Goal: Information Seeking & Learning: Learn about a topic

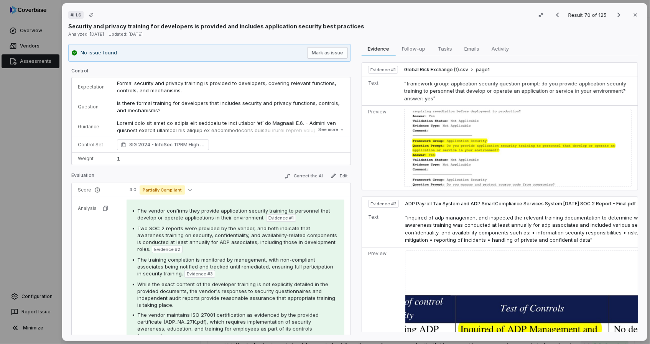
scroll to position [192, 0]
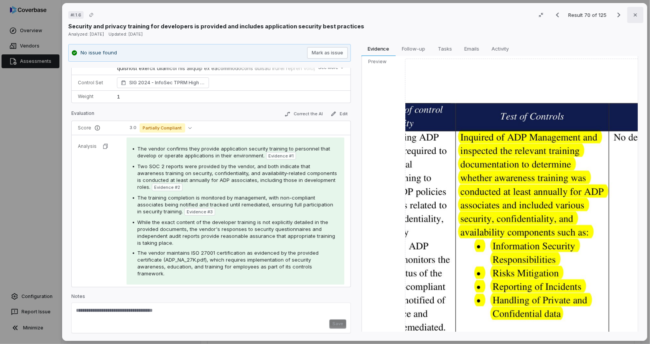
click at [632, 14] on icon "button" at bounding box center [635, 15] width 6 height 6
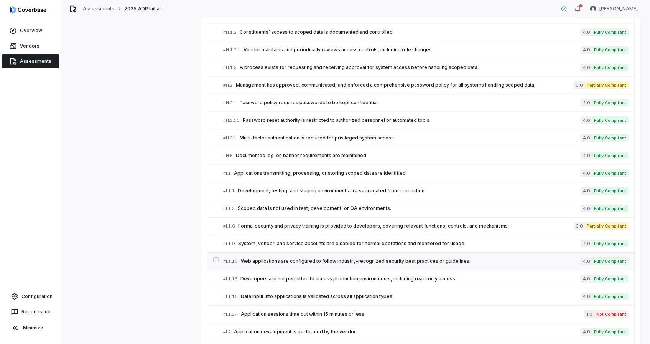
click at [267, 263] on link "# I.1.10 Web applications are configured to follow industry-recognized security…" at bounding box center [425, 261] width 405 height 17
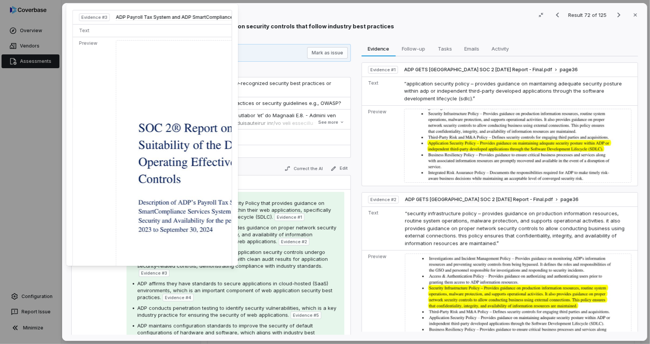
click at [241, 275] on div "According to ADP's SOC 2 reports, their application security controls undergo r…" at bounding box center [237, 263] width 201 height 28
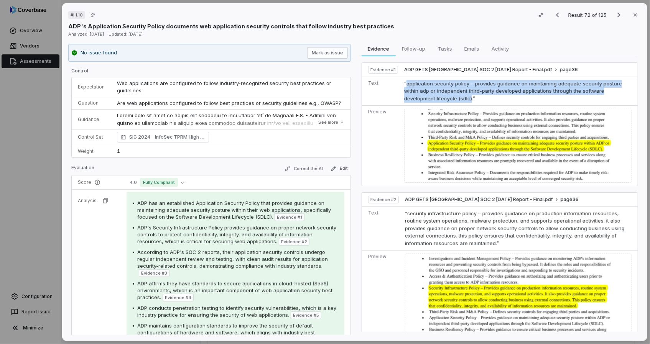
drag, startPoint x: 402, startPoint y: 84, endPoint x: 449, endPoint y: 99, distance: 48.9
click at [449, 99] on span "“application security policy – provides guidance on maintaining adequate securi…" at bounding box center [513, 91] width 218 height 21
copy span "application security policy – provides guidance on maintaining adequate securit…"
click at [493, 127] on img at bounding box center [517, 146] width 227 height 74
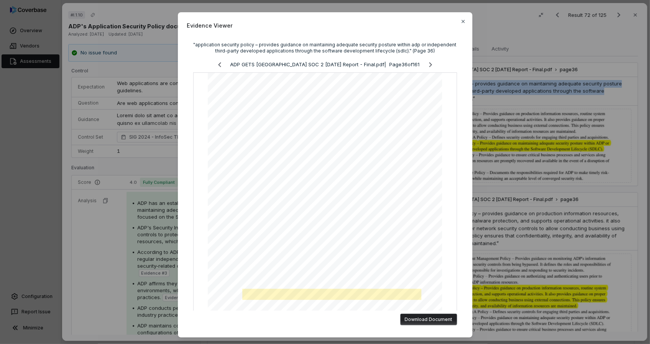
click at [458, 21] on div "Evidence Viewer "application security policy – provides guidance on maintaining…" at bounding box center [325, 175] width 295 height 326
click at [461, 20] on icon "button" at bounding box center [463, 21] width 6 height 6
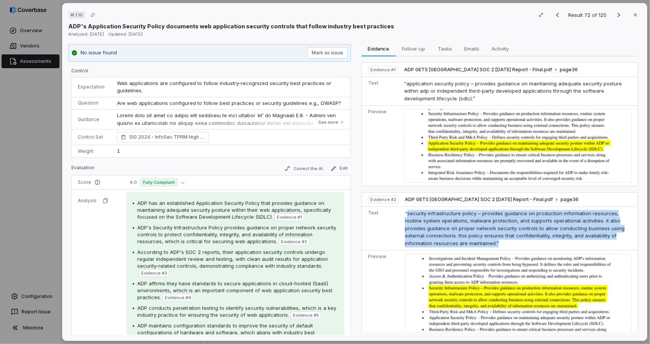
drag, startPoint x: 404, startPoint y: 212, endPoint x: 480, endPoint y: 239, distance: 80.1
click at [480, 239] on td "“security infrastructure policy – provides guidance on production information r…" at bounding box center [519, 229] width 235 height 44
copy span "security infrastructure policy – provides guidance on production information re…"
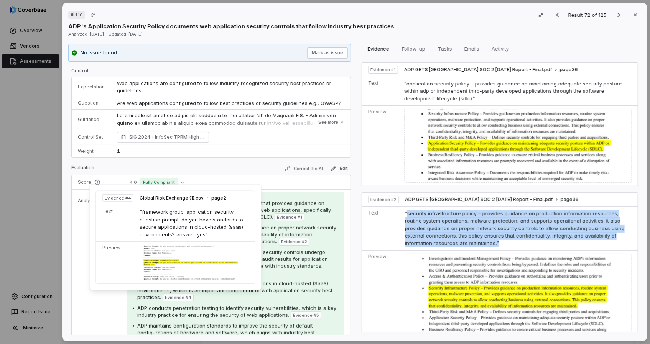
click at [189, 267] on div at bounding box center [194, 263] width 109 height 36
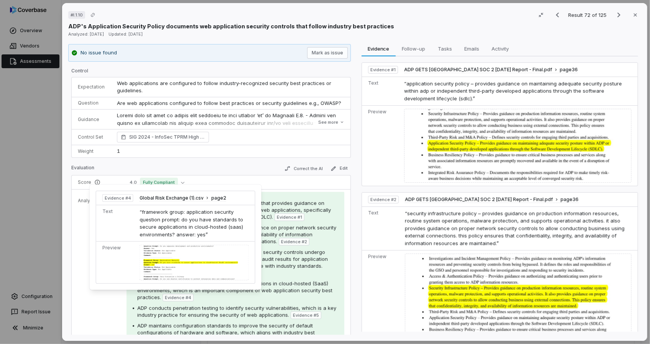
click at [189, 261] on div at bounding box center [194, 263] width 109 height 36
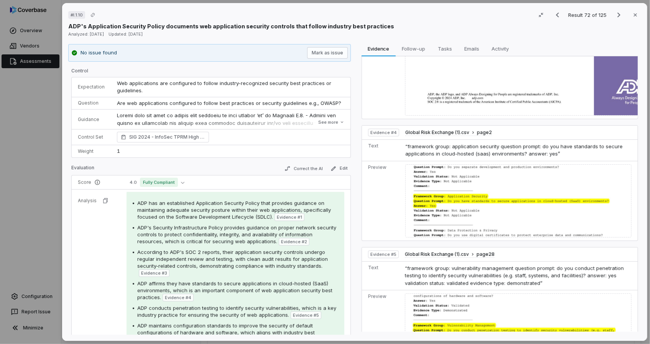
scroll to position [593, 0]
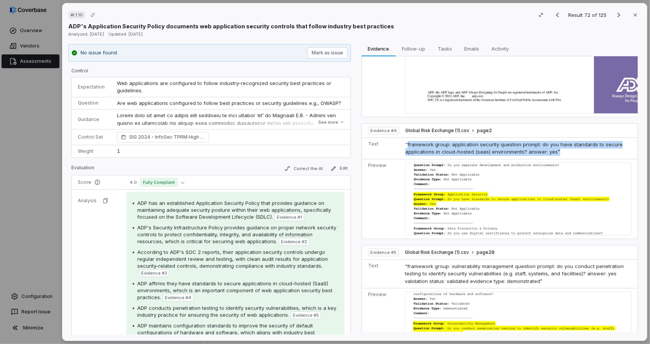
drag, startPoint x: 404, startPoint y: 141, endPoint x: 548, endPoint y: 146, distance: 144.3
click at [548, 146] on td "“framework group: application security question prompt: do you have standards t…" at bounding box center [519, 148] width 235 height 21
copy span "framework group: application security question prompt: do you have standards to…"
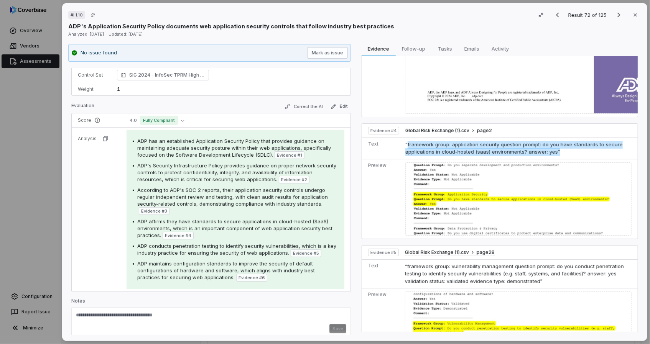
scroll to position [67, 0]
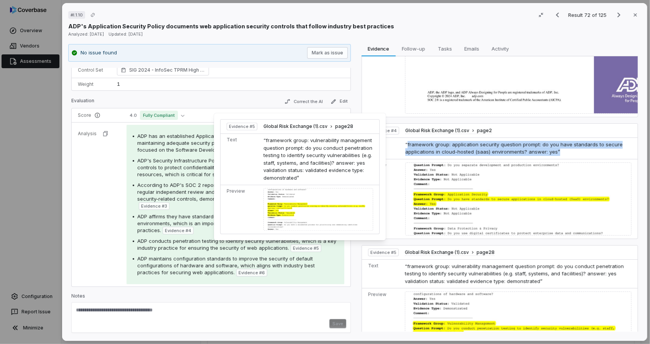
drag, startPoint x: 296, startPoint y: 218, endPoint x: 431, endPoint y: 217, distance: 135.4
click at [296, 218] on div at bounding box center [318, 209] width 110 height 43
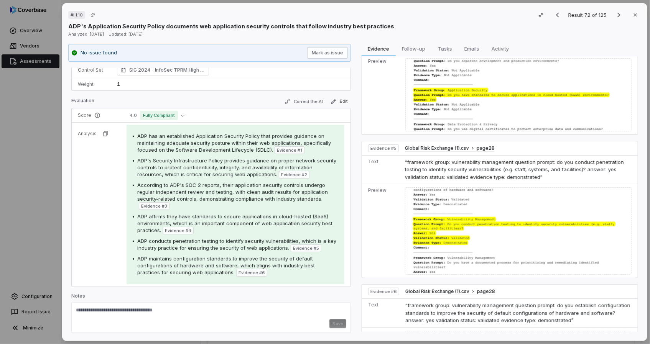
scroll to position [697, 0]
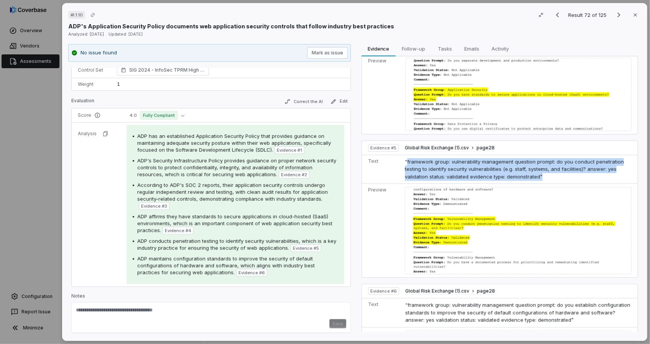
drag, startPoint x: 403, startPoint y: 158, endPoint x: 531, endPoint y: 173, distance: 128.2
click at [531, 173] on td "“framework group: vulnerability management question prompt: do you conduct pene…" at bounding box center [519, 169] width 235 height 29
copy span "framework group: vulnerability management question prompt: do you conduct penet…"
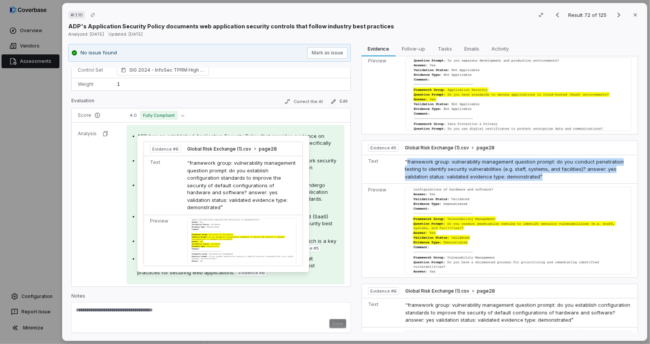
click at [239, 271] on span "Evidence # 6" at bounding box center [252, 273] width 26 height 6
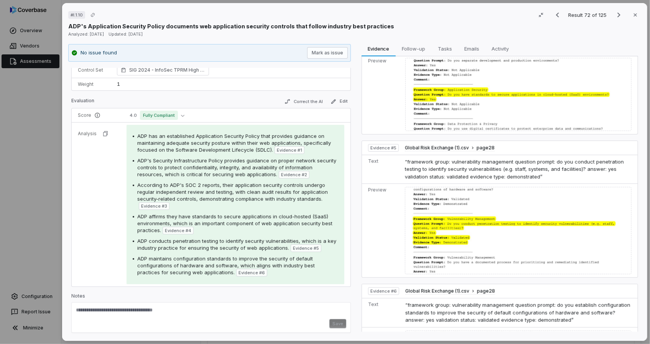
scroll to position [790, 0]
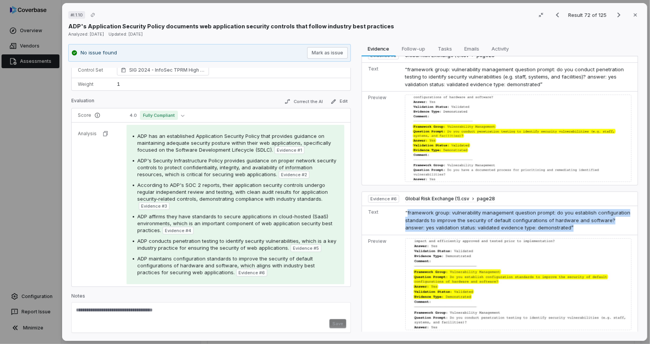
drag, startPoint x: 404, startPoint y: 207, endPoint x: 565, endPoint y: 222, distance: 161.8
click at [565, 222] on td "“framework group: vulnerability management question prompt: do you establish co…" at bounding box center [519, 220] width 235 height 29
copy span "framework group: vulnerability management question prompt: do you establish con…"
drag, startPoint x: 562, startPoint y: 183, endPoint x: 515, endPoint y: 184, distance: 47.6
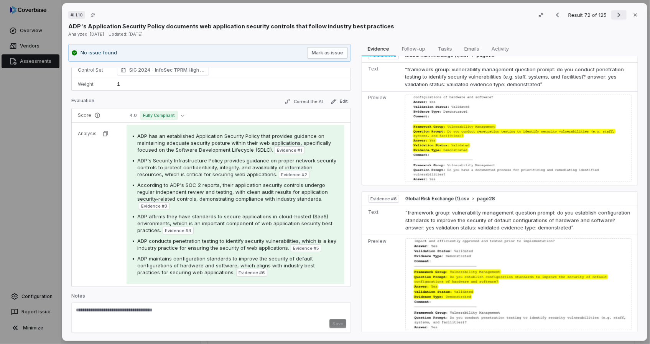
click at [614, 16] on icon "Next result" at bounding box center [618, 14] width 9 height 9
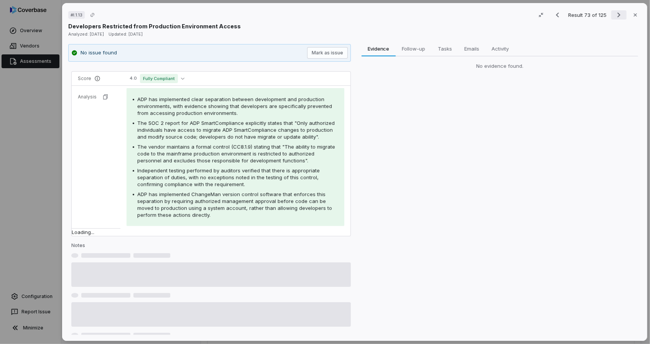
scroll to position [41, 0]
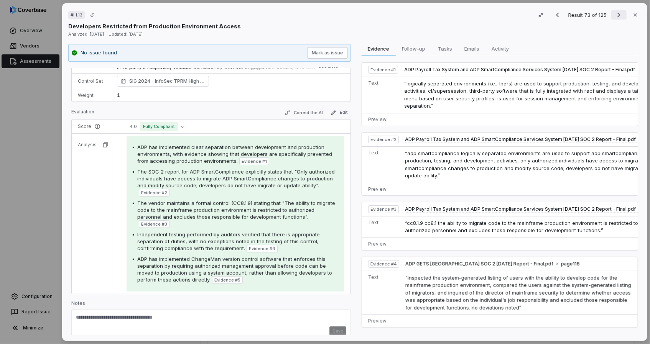
click at [614, 16] on icon "Next result" at bounding box center [618, 14] width 9 height 9
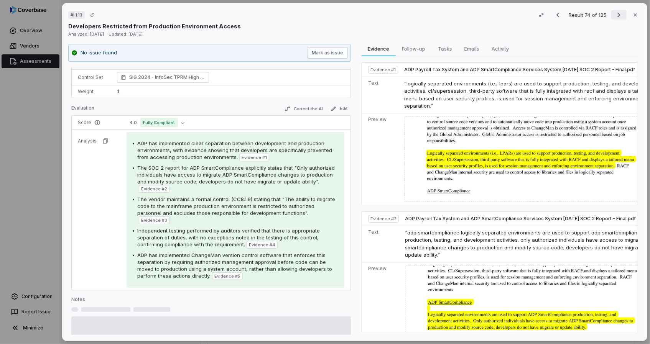
scroll to position [41, 0]
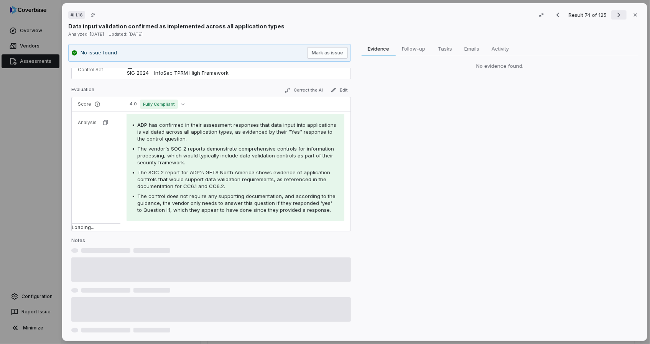
click at [614, 16] on icon "Next result" at bounding box center [618, 14] width 9 height 9
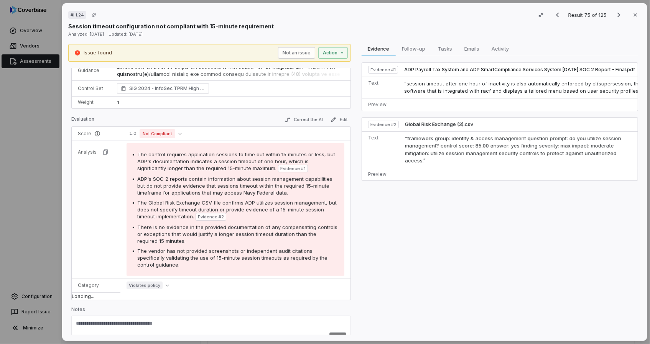
scroll to position [47, 0]
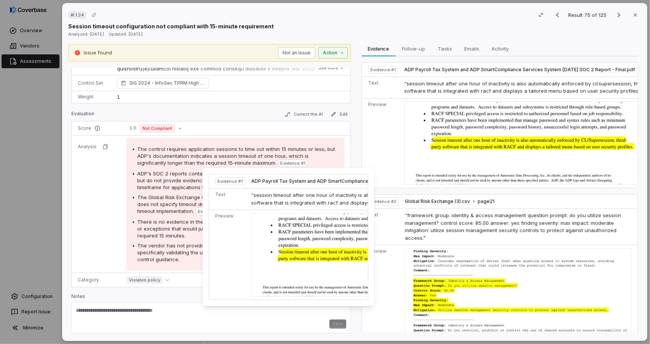
click at [318, 239] on img at bounding box center [379, 255] width 257 height 84
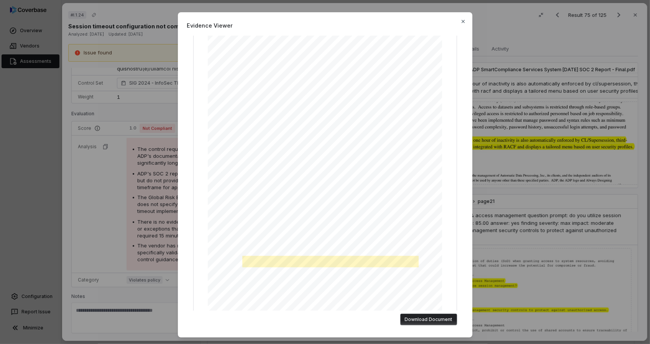
scroll to position [77, 0]
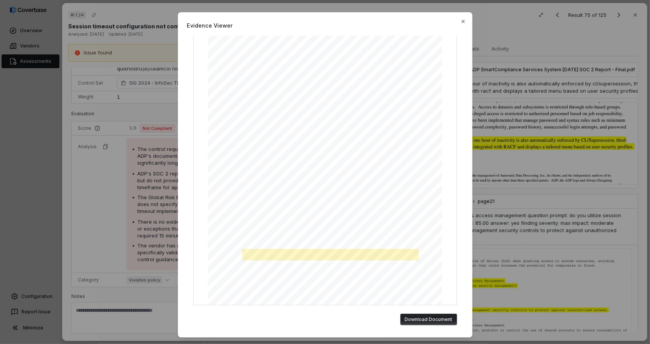
click at [459, 26] on span "Evidence Viewer" at bounding box center [325, 25] width 276 height 8
click at [460, 21] on icon "button" at bounding box center [463, 21] width 6 height 6
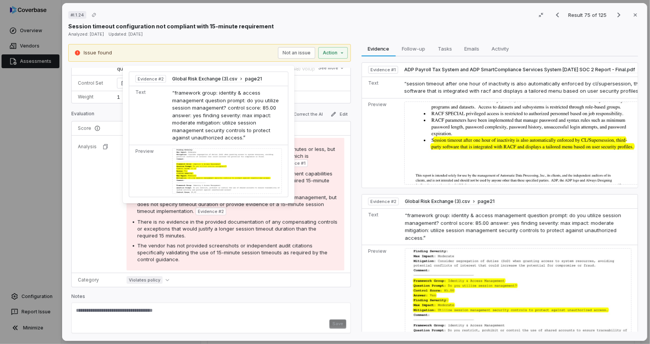
click at [211, 176] on div at bounding box center [227, 171] width 110 height 46
click at [196, 156] on div at bounding box center [227, 171] width 110 height 46
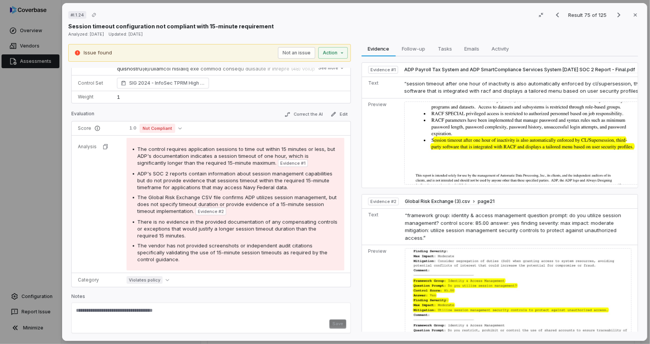
click at [243, 240] on div "The control requires application sessions to time out within 15 minutes or less…" at bounding box center [236, 204] width 206 height 117
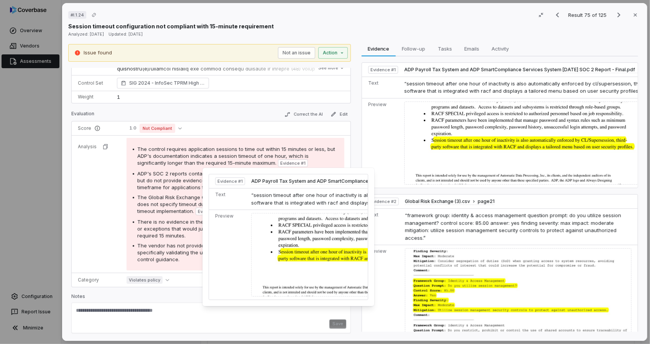
click at [294, 161] on span "Evidence # 1" at bounding box center [292, 163] width 25 height 6
click at [290, 233] on img at bounding box center [379, 255] width 257 height 84
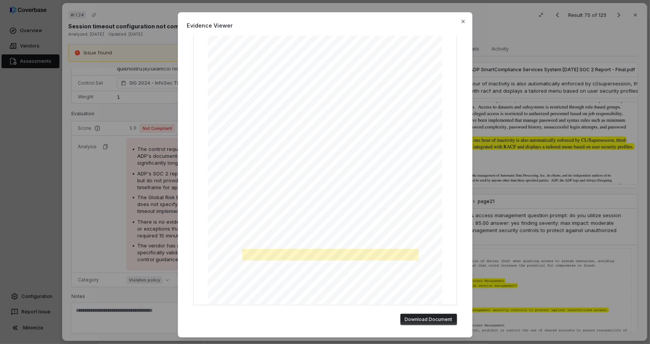
click at [457, 27] on span "Evidence Viewer" at bounding box center [325, 25] width 276 height 8
click at [461, 19] on icon "button" at bounding box center [463, 21] width 6 height 6
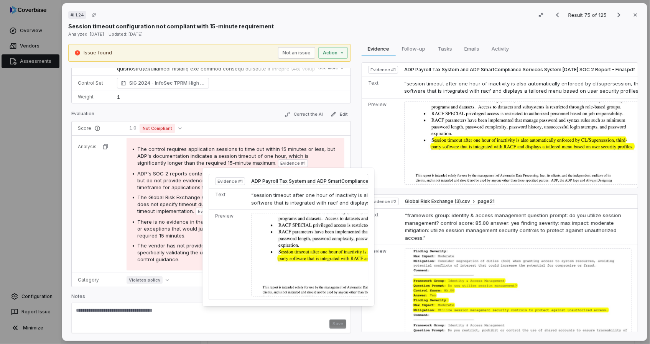
click at [309, 233] on img at bounding box center [379, 255] width 257 height 84
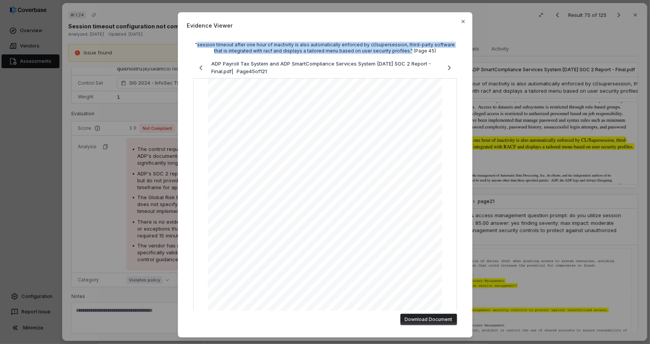
drag, startPoint x: 194, startPoint y: 46, endPoint x: 401, endPoint y: 50, distance: 207.1
click at [401, 50] on div ""session timeout after one hour of inactivity is also automatically enforced by…" at bounding box center [325, 48] width 264 height 12
copy div "session timeout after one hour of inactivity is also automatically enforced by …"
click at [380, 328] on div "Download Document" at bounding box center [325, 320] width 276 height 18
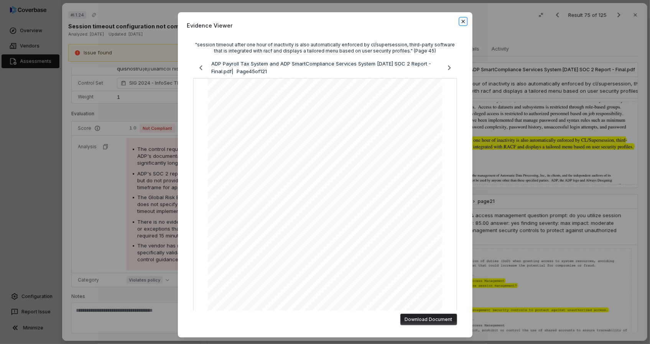
click at [461, 20] on icon "button" at bounding box center [463, 21] width 6 height 6
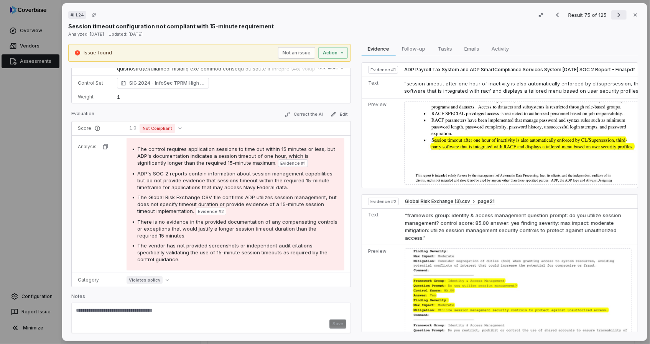
click at [616, 17] on icon "Next result" at bounding box center [618, 14] width 9 height 9
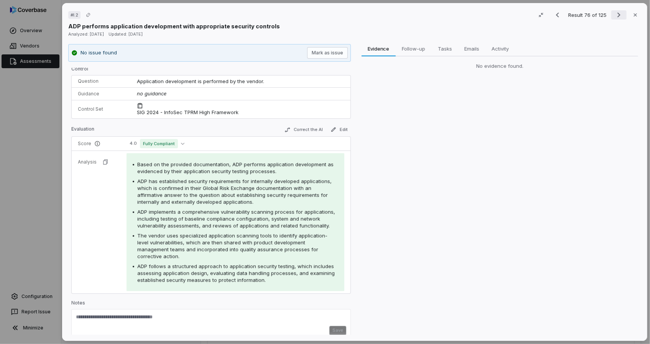
click at [616, 17] on icon "Next result" at bounding box center [618, 14] width 9 height 9
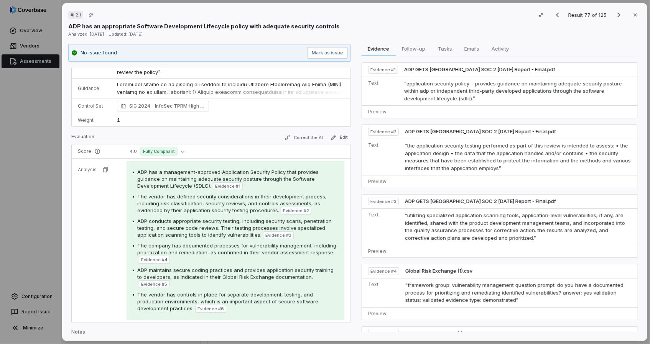
scroll to position [82, 0]
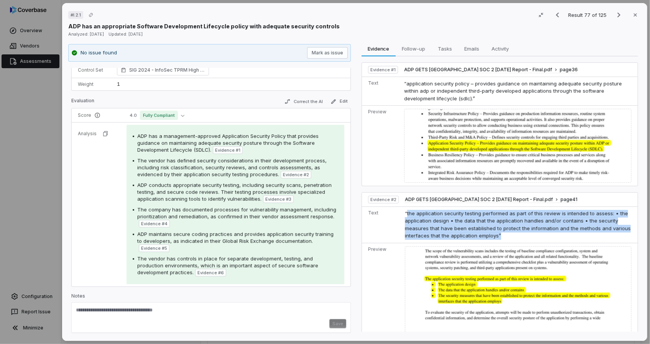
drag, startPoint x: 403, startPoint y: 212, endPoint x: 493, endPoint y: 236, distance: 92.7
click at [493, 236] on td "“the application security testing performed as part of this review is intended …" at bounding box center [519, 225] width 235 height 36
copy span "the application security testing performed as part of this review is intended t…"
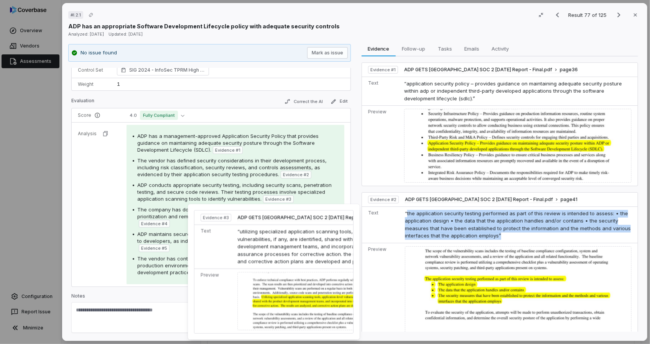
click at [284, 295] on img at bounding box center [323, 301] width 173 height 58
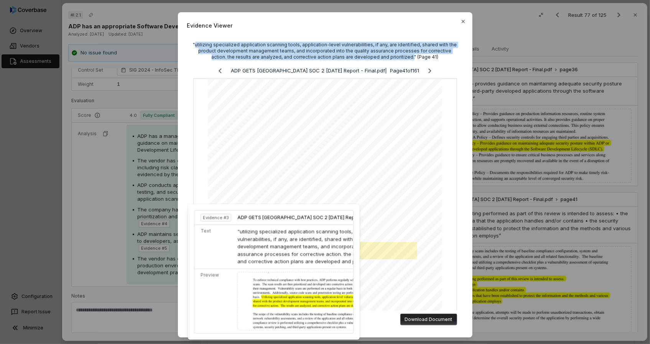
drag, startPoint x: 196, startPoint y: 44, endPoint x: 399, endPoint y: 58, distance: 203.7
click at [399, 58] on div ""utilizing specialized application scanning tools, application-level vulnerabil…" at bounding box center [325, 51] width 264 height 18
copy div "utilizing specialized application scanning tools, application-level vulnerabili…"
click at [535, 199] on div "Evidence Viewer "utilizing specialized application scanning tools, application-…" at bounding box center [325, 179] width 650 height 359
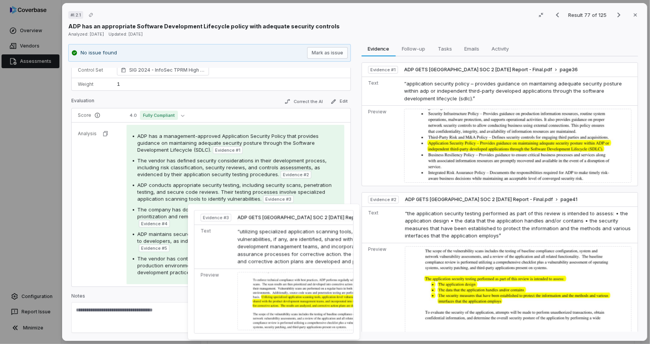
click at [185, 184] on span "ADP conducts appropriate security testing, including security scans, penetratio…" at bounding box center [234, 192] width 194 height 20
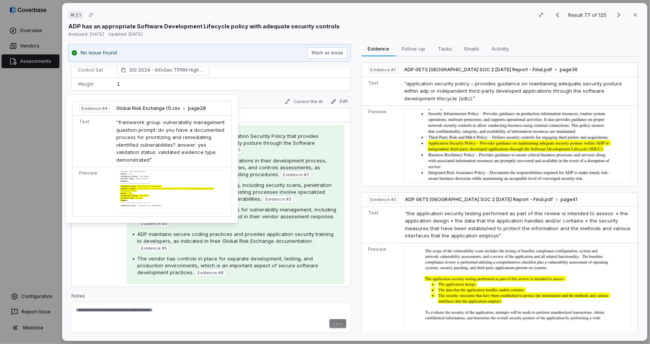
click at [151, 192] on div at bounding box center [170, 191] width 109 height 43
click at [118, 176] on div at bounding box center [170, 191] width 109 height 43
click at [122, 176] on div at bounding box center [170, 191] width 109 height 43
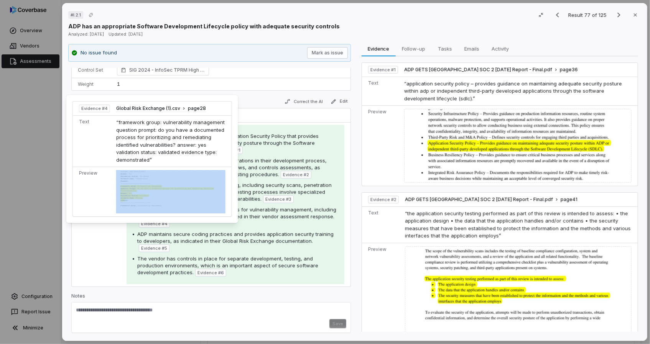
click at [166, 170] on div at bounding box center [170, 191] width 109 height 43
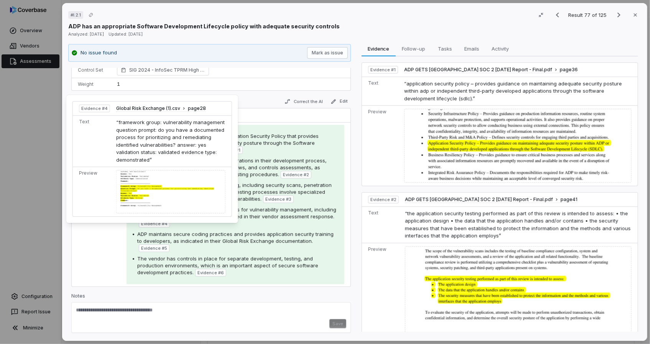
click at [171, 140] on span "“framework group: vulnerability management question prompt: do you have a docum…" at bounding box center [170, 141] width 109 height 44
click at [171, 138] on span "“framework group: vulnerability management question prompt: do you have a docum…" at bounding box center [170, 141] width 109 height 44
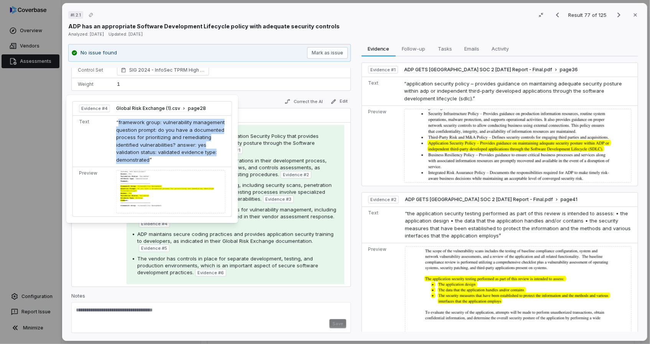
drag, startPoint x: 116, startPoint y: 123, endPoint x: 216, endPoint y: 153, distance: 104.8
click at [216, 153] on span "“framework group: vulnerability management question prompt: do you have a docum…" at bounding box center [170, 141] width 109 height 44
copy span "framework group: vulnerability management question prompt: do you have a docume…"
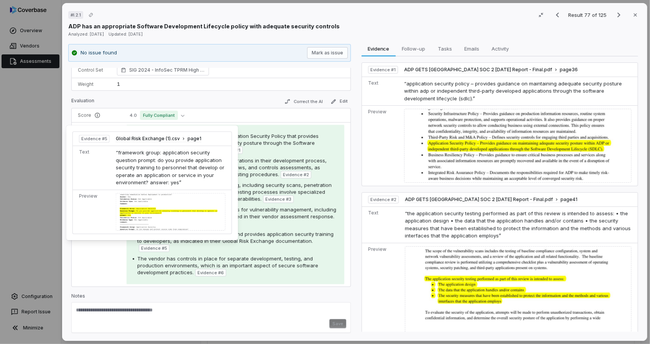
click at [165, 216] on div at bounding box center [171, 212] width 110 height 38
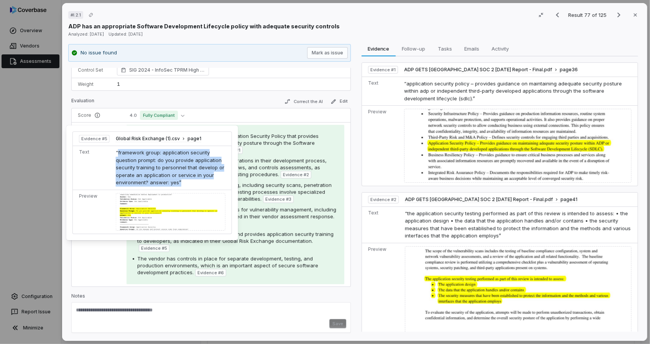
drag, startPoint x: 116, startPoint y: 151, endPoint x: 161, endPoint y: 184, distance: 55.2
click at [161, 184] on span "“framework group: application security question prompt: do you provide applicat…" at bounding box center [170, 168] width 109 height 36
copy span "framework group: application security question prompt: do you provide applicati…"
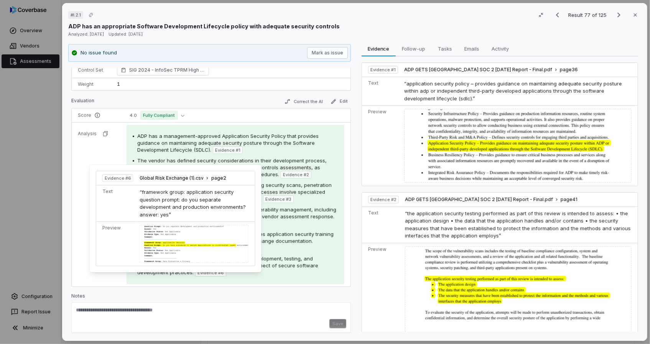
click at [175, 240] on div at bounding box center [194, 244] width 109 height 38
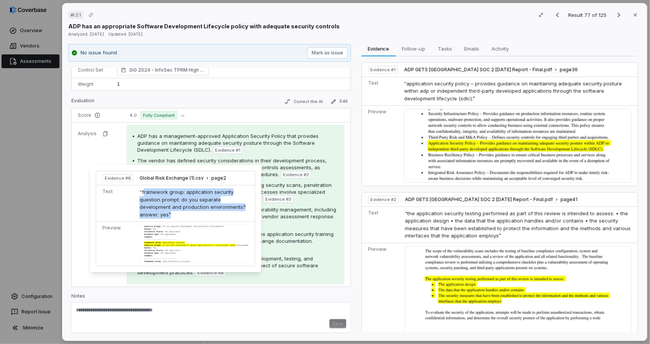
drag, startPoint x: 142, startPoint y: 193, endPoint x: 237, endPoint y: 212, distance: 96.1
click at [237, 212] on td "“framework group: application security question prompt: do you separate develop…" at bounding box center [196, 204] width 119 height 36
drag, startPoint x: 45, startPoint y: 170, endPoint x: 0, endPoint y: 174, distance: 45.4
click at [45, 170] on div "# I.2.1 Result 77 of 125 Close ADP has an appropriate Software Development Life…" at bounding box center [325, 172] width 650 height 344
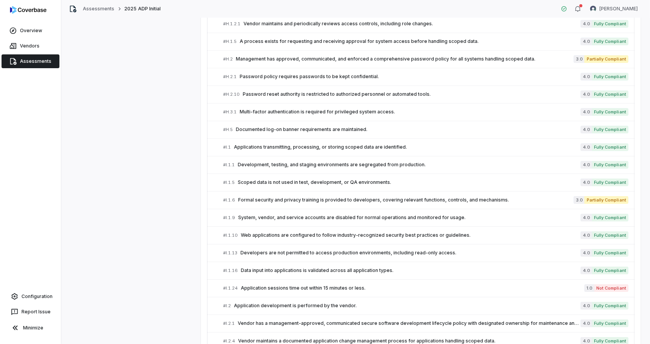
scroll to position [1177, 0]
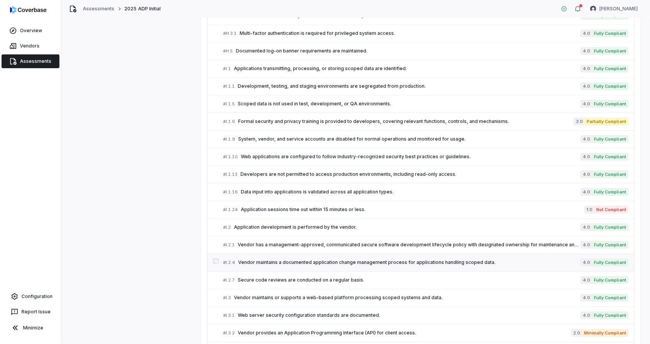
click at [262, 263] on link "# I.2.4 Vendor maintains a documented application change management process for…" at bounding box center [425, 262] width 405 height 17
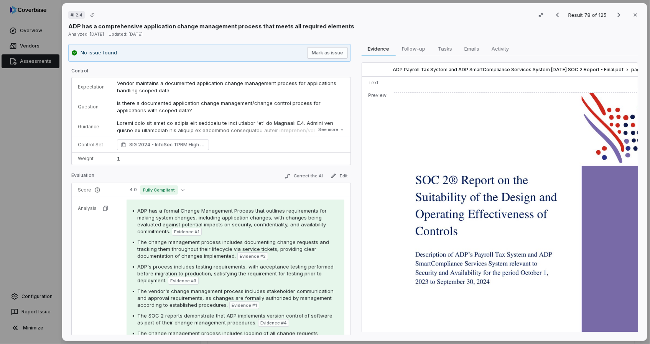
click at [143, 232] on span "ADP has a formal Change Management Process that outlines requirements for makin…" at bounding box center [231, 221] width 189 height 27
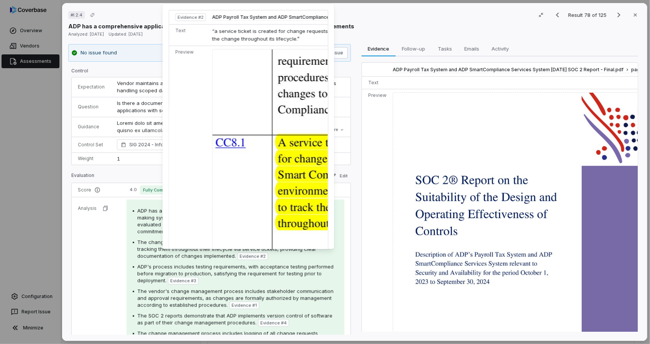
click at [292, 207] on img at bounding box center [339, 182] width 255 height 267
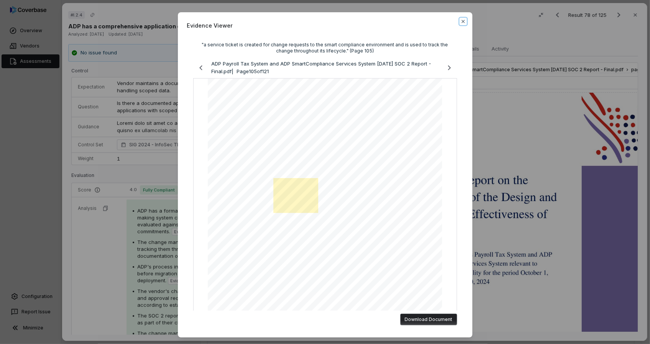
drag, startPoint x: 461, startPoint y: 21, endPoint x: 446, endPoint y: 34, distance: 19.3
click at [461, 21] on icon "button" at bounding box center [462, 21] width 3 height 3
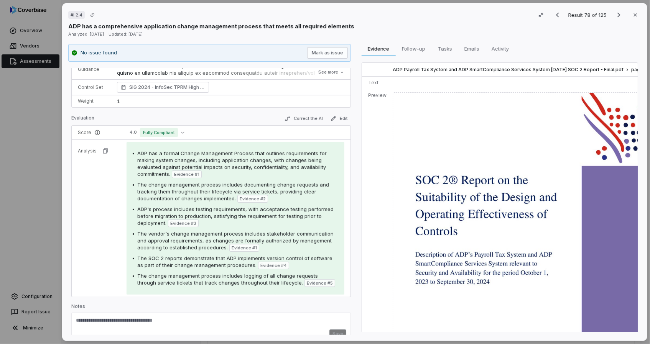
scroll to position [68, 0]
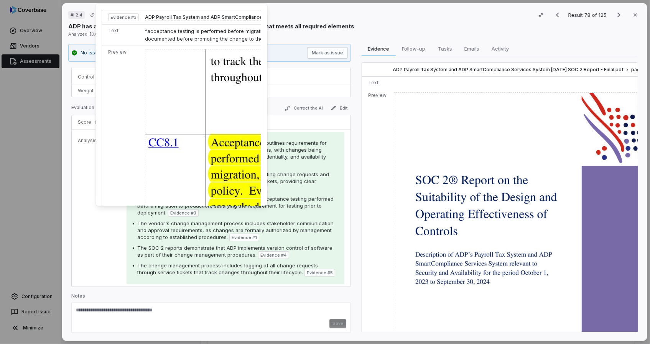
click at [221, 175] on img at bounding box center [273, 198] width 256 height 299
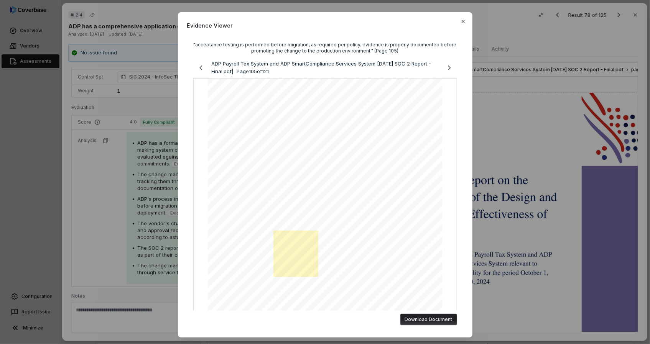
click at [143, 207] on div "Evidence Viewer "acceptance testing is performed before migration, as required …" at bounding box center [325, 172] width 650 height 344
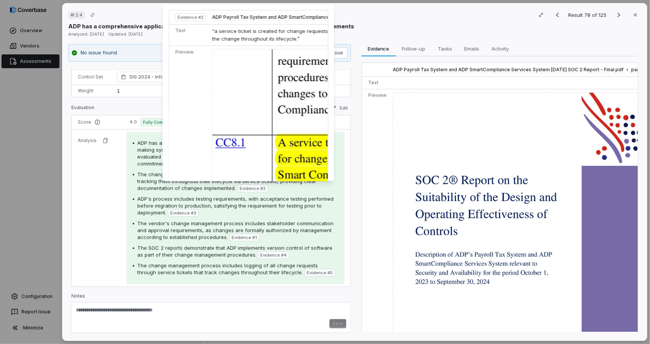
click at [299, 145] on img at bounding box center [339, 182] width 255 height 267
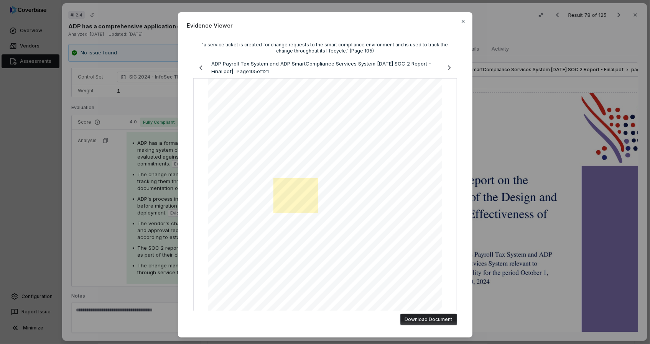
click at [467, 25] on div "Evidence Viewer "a service ticket is created for change requests to the smart c…" at bounding box center [325, 175] width 295 height 326
click at [464, 22] on icon "button" at bounding box center [463, 21] width 6 height 6
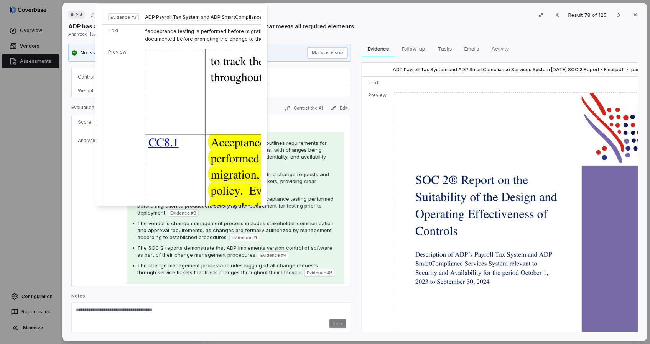
click at [203, 170] on img at bounding box center [273, 198] width 256 height 299
